Goal: Task Accomplishment & Management: Manage account settings

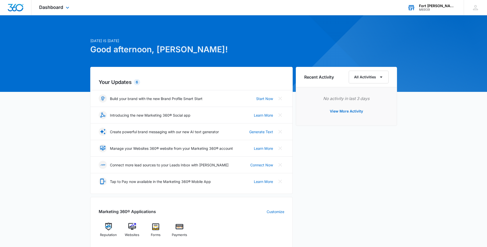
click at [432, 7] on div "Fort [PERSON_NAME] Figure Skating Club - U7cJ" at bounding box center [437, 6] width 37 height 4
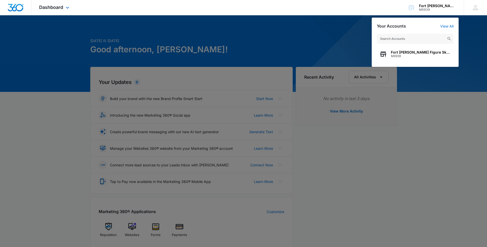
click at [64, 7] on div "Dashboard Apps Reputation Websites Forms Payments Files Settings" at bounding box center [54, 7] width 47 height 15
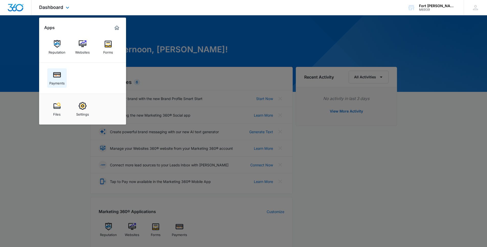
click at [60, 79] on div "Payments" at bounding box center [56, 82] width 15 height 7
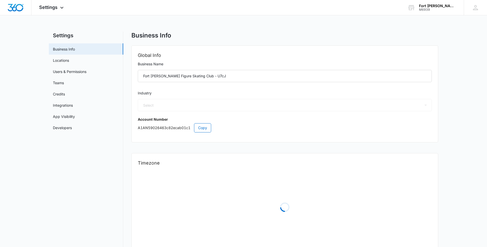
select select "33"
select select "US"
select select "America/Denver"
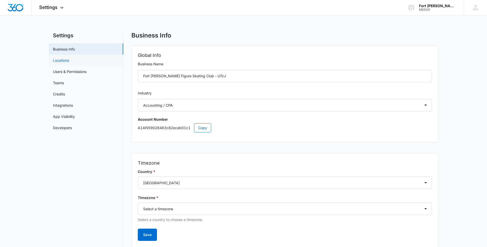
click at [69, 58] on link "Locations" at bounding box center [61, 60] width 16 height 5
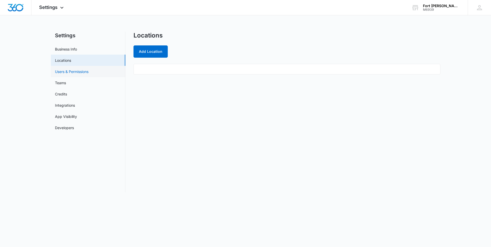
click at [72, 73] on link "Users & Permissions" at bounding box center [71, 71] width 33 height 5
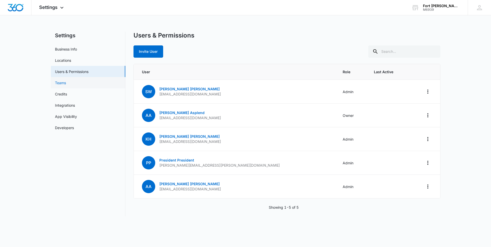
click at [66, 86] on link "Teams" at bounding box center [60, 82] width 11 height 5
click at [67, 95] on link "Credits" at bounding box center [61, 93] width 12 height 5
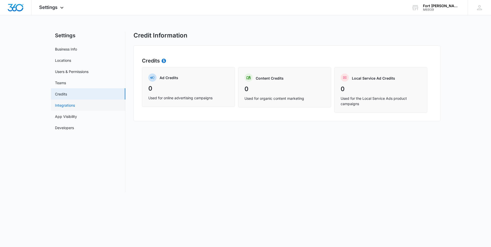
click at [71, 106] on link "Integrations" at bounding box center [65, 105] width 20 height 5
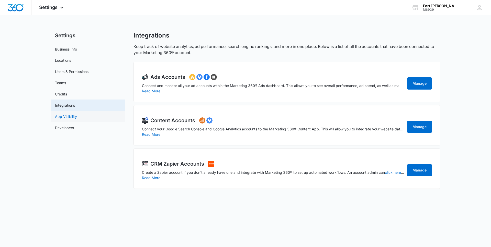
click at [77, 117] on link "App Visibility" at bounding box center [66, 116] width 22 height 5
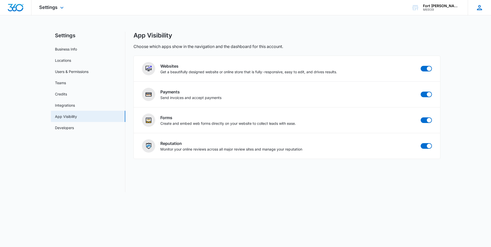
click at [480, 10] on icon at bounding box center [479, 7] width 5 height 5
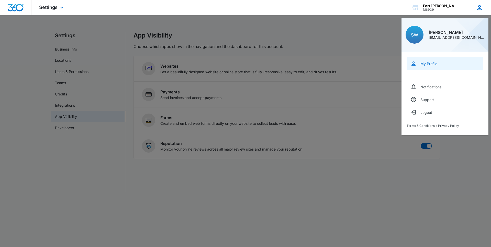
click at [424, 63] on div "My Profile" at bounding box center [428, 64] width 17 height 4
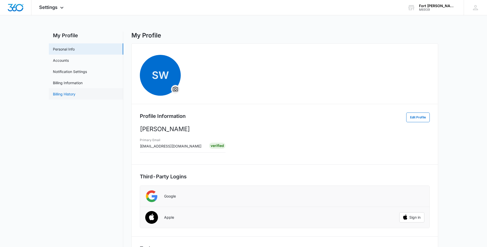
click at [71, 93] on link "Billing History" at bounding box center [64, 93] width 22 height 5
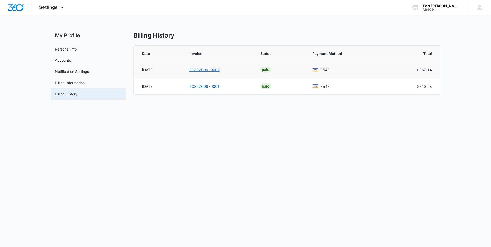
click at [208, 70] on link "FC392C09-0002" at bounding box center [204, 70] width 30 height 4
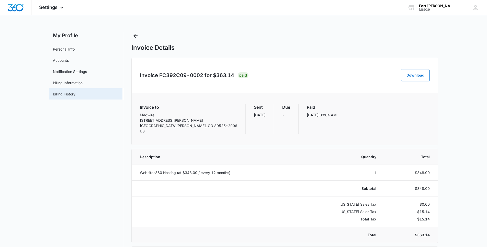
click at [254, 127] on div "Sent May 25" at bounding box center [260, 119] width 12 height 30
click at [83, 84] on link "Billing Information" at bounding box center [68, 82] width 30 height 5
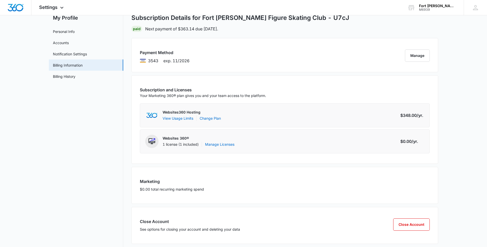
scroll to position [24, 0]
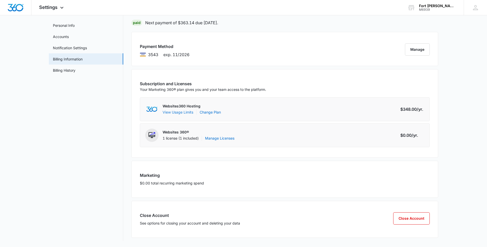
click at [188, 112] on button "View Usage Limits" at bounding box center [178, 112] width 31 height 5
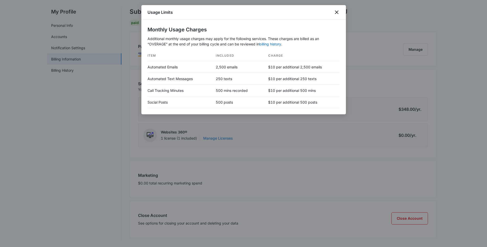
click at [119, 110] on div at bounding box center [243, 123] width 487 height 247
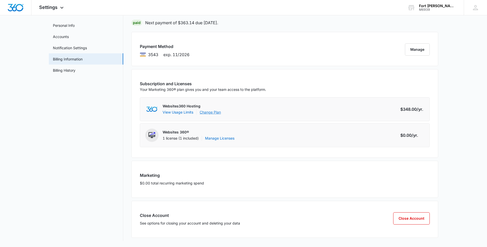
click at [213, 111] on link "Change Plan" at bounding box center [210, 112] width 21 height 5
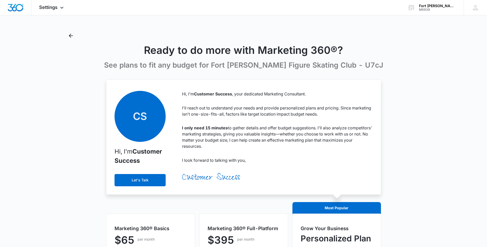
click at [69, 35] on icon "Back" at bounding box center [71, 36] width 6 height 6
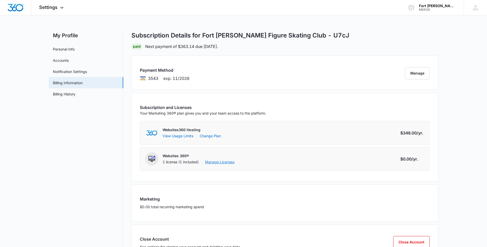
click at [216, 161] on link "Manage Licenses" at bounding box center [219, 162] width 29 height 5
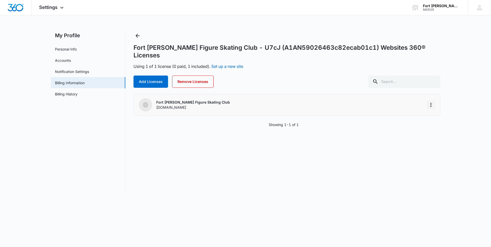
click at [432, 101] on button "More" at bounding box center [431, 105] width 8 height 8
click at [217, 135] on div "Fort Collins Figure Skating Club - U7cJ (A1AN59026463c82ecab01c1) Websites 360®…" at bounding box center [286, 112] width 307 height 161
click at [136, 38] on icon "Back" at bounding box center [137, 36] width 6 height 6
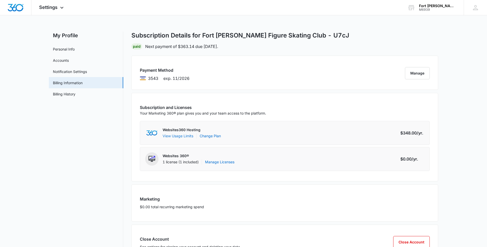
click at [184, 134] on button "View Usage Limits" at bounding box center [178, 135] width 31 height 5
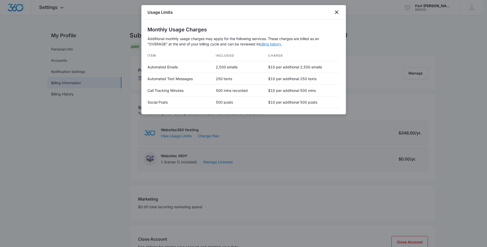
click at [272, 45] on link "billing history" at bounding box center [270, 44] width 22 height 4
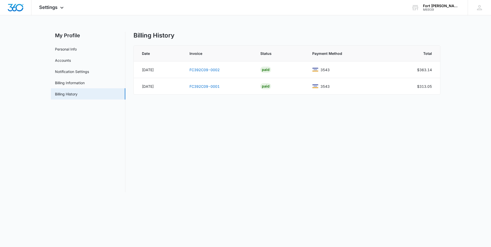
click at [223, 103] on div "Billing History Date Invoice Status Payment Method Total May 25 FC392C09-0002 P…" at bounding box center [286, 112] width 307 height 161
click at [219, 85] on link "FC392C09-0001" at bounding box center [204, 86] width 30 height 4
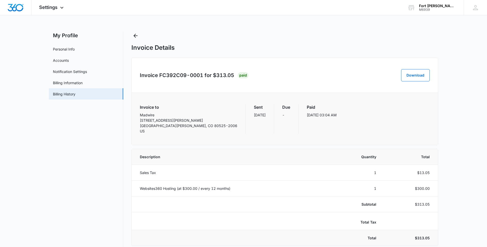
click at [112, 139] on nav "My Profile Personal Info Accounts Notification Settings Billing Information Bil…" at bounding box center [86, 179] width 74 height 294
click at [134, 36] on icon "Back" at bounding box center [135, 36] width 4 height 4
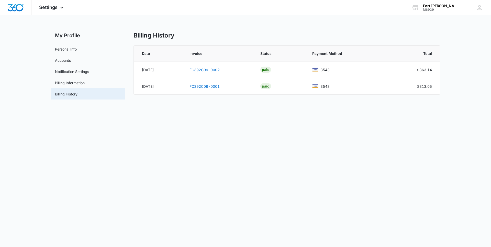
click at [206, 38] on div "Billing History" at bounding box center [286, 36] width 307 height 8
click at [216, 71] on link "FC392C09-0002" at bounding box center [204, 70] width 30 height 4
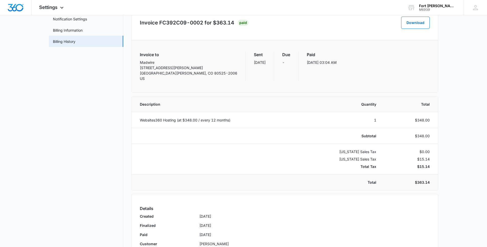
scroll to position [81, 0]
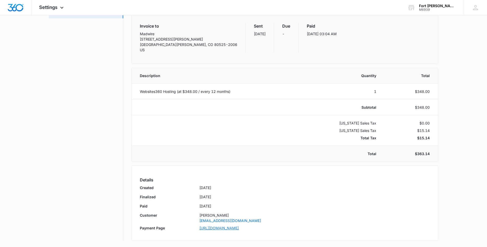
click at [222, 230] on link "https://invoice.stripe.com/i/acct_1IimYUA4n8RTgNjU/live_YWNjdF8xSWltWVVBNG44UlR…" at bounding box center [314, 229] width 230 height 7
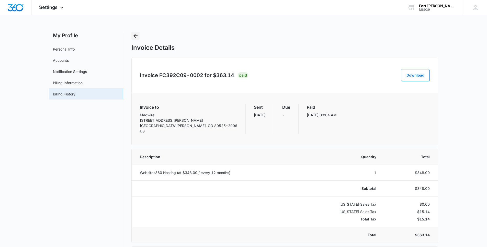
click at [132, 36] on icon "Back" at bounding box center [135, 36] width 6 height 6
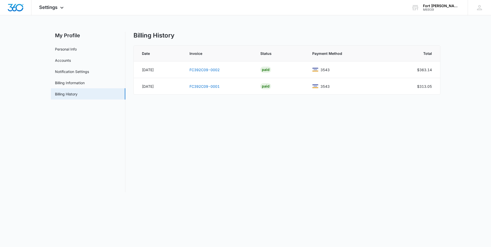
click at [248, 27] on div "Settings Apps Reputation Websites Forms Payments Files Settings Fort [PERSON_NA…" at bounding box center [245, 99] width 491 height 199
